Goal: Task Accomplishment & Management: Use online tool/utility

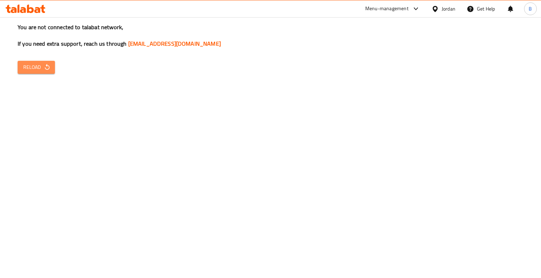
click at [28, 68] on span "Reload" at bounding box center [36, 67] width 26 height 9
click at [49, 71] on icon "button" at bounding box center [47, 67] width 7 height 7
click at [47, 69] on icon "button" at bounding box center [47, 67] width 7 height 7
click at [43, 77] on div "You are not connected to talabat network, If you need extra support, reach us t…" at bounding box center [270, 139] width 541 height 278
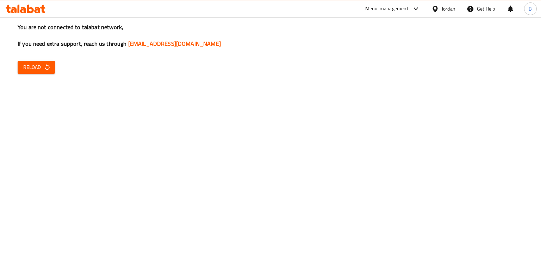
click at [40, 57] on div "You are not connected to talabat network, If you need extra support, reach us t…" at bounding box center [270, 139] width 541 height 278
click at [27, 70] on span "Reload" at bounding box center [36, 67] width 26 height 9
click at [37, 72] on button "Reload" at bounding box center [36, 67] width 37 height 13
click at [32, 73] on button "Reload" at bounding box center [36, 67] width 37 height 13
click at [34, 58] on div "You are not connected to talabat network, If you need extra support, reach us t…" at bounding box center [270, 139] width 541 height 278
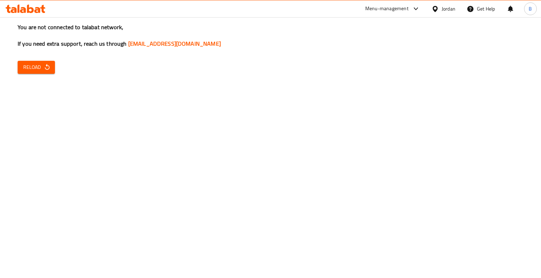
click at [34, 58] on div "You are not connected to talabat network, If you need extra support, reach us t…" at bounding box center [270, 139] width 541 height 278
click at [38, 78] on div "You are not connected to talabat network, If you need extra support, reach us t…" at bounding box center [270, 139] width 541 height 278
click at [46, 66] on icon "button" at bounding box center [47, 67] width 5 height 6
click at [29, 70] on span "Reload" at bounding box center [36, 67] width 26 height 9
click at [27, 64] on span "Reload" at bounding box center [36, 67] width 26 height 9
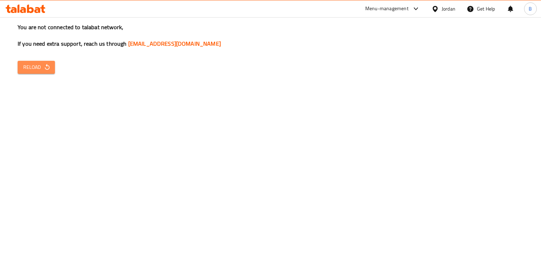
click at [38, 65] on span "Reload" at bounding box center [36, 67] width 26 height 9
click at [30, 66] on span "Reload" at bounding box center [36, 67] width 26 height 9
click at [32, 61] on button "Reload" at bounding box center [36, 67] width 37 height 13
